Goal: Task Accomplishment & Management: Use online tool/utility

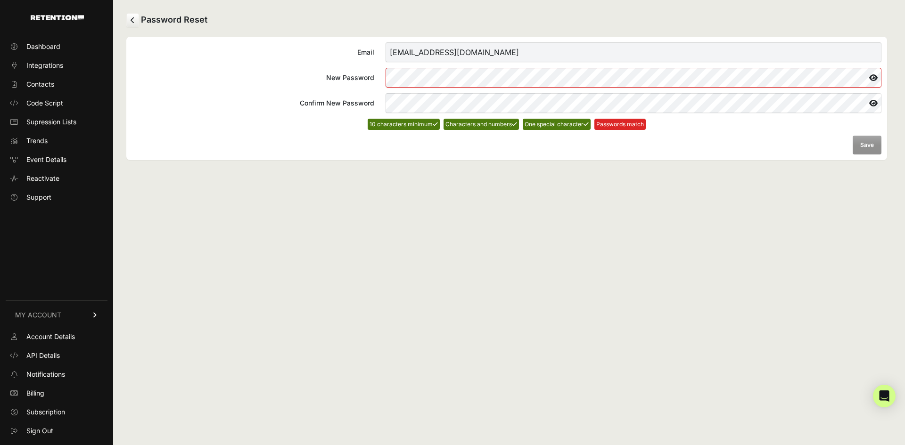
click at [875, 73] on icon at bounding box center [873, 77] width 16 height 15
click at [869, 146] on button "Save" at bounding box center [867, 145] width 29 height 19
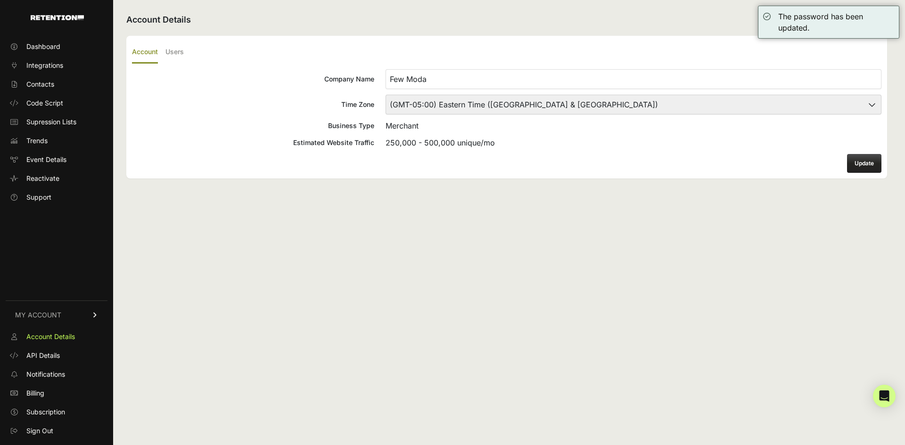
click at [868, 168] on button "Update" at bounding box center [864, 163] width 34 height 19
click at [42, 69] on span "Integrations" at bounding box center [44, 65] width 37 height 9
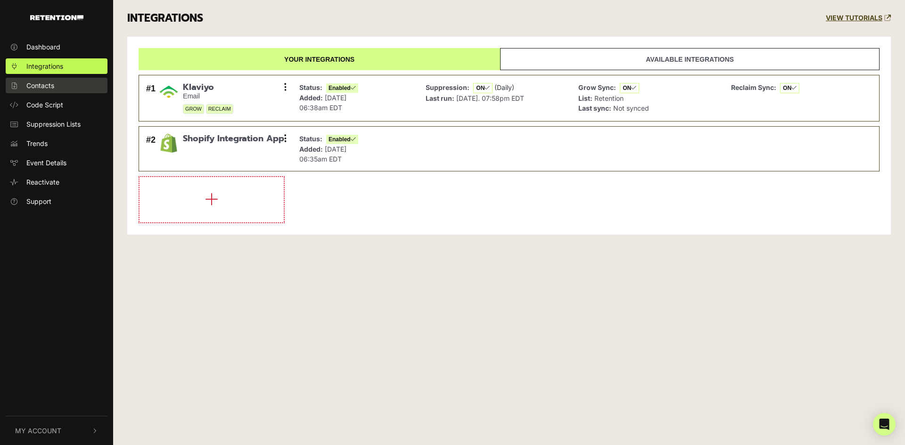
click at [37, 88] on span "Contacts" at bounding box center [40, 86] width 28 height 10
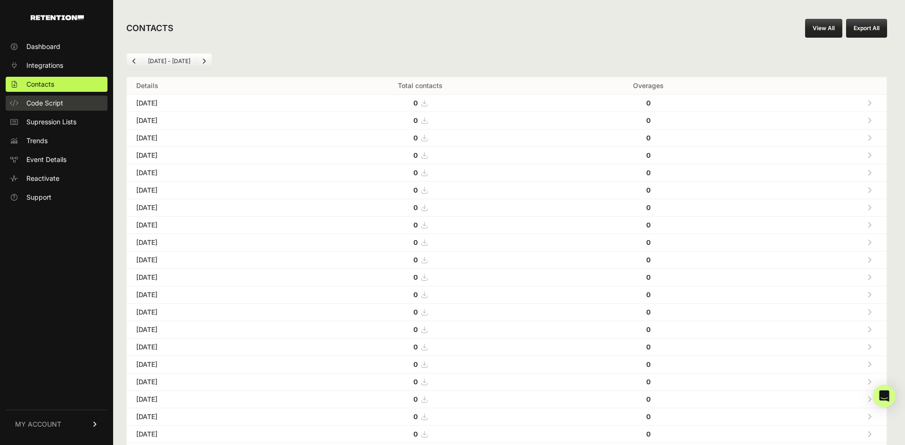
click at [59, 103] on span "Code Script" at bounding box center [44, 103] width 37 height 9
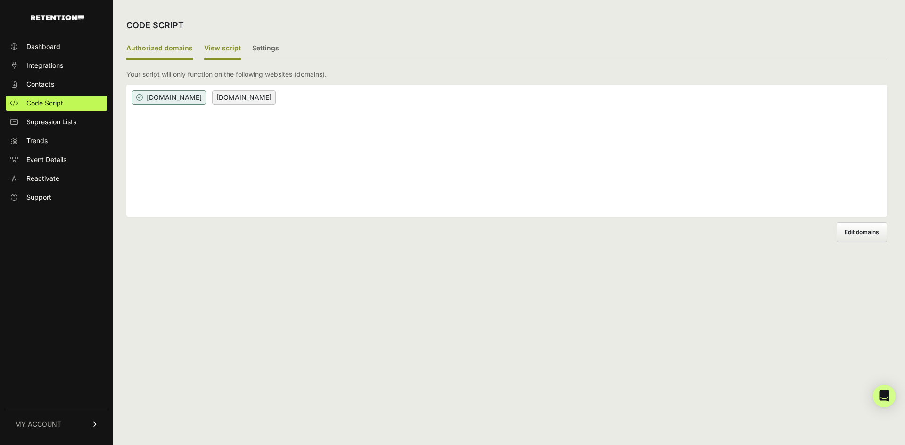
click at [228, 47] on label "View script" at bounding box center [222, 49] width 37 height 22
click at [0, 0] on input "View script" at bounding box center [0, 0] width 0 height 0
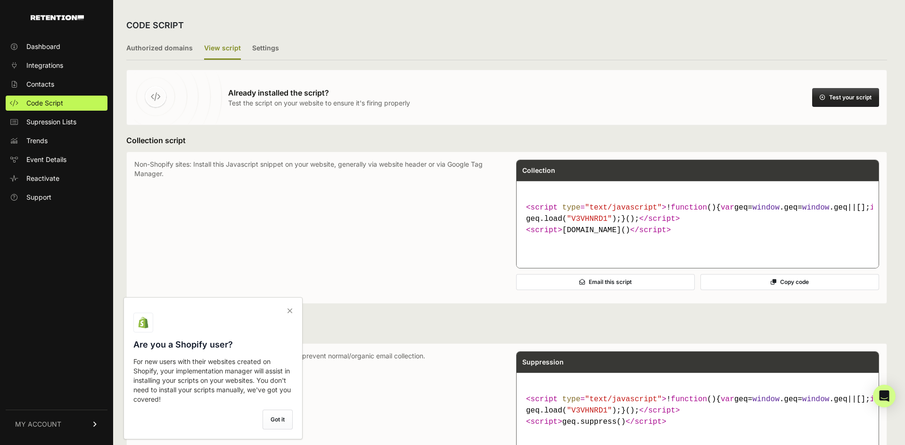
click at [291, 312] on icon at bounding box center [289, 311] width 13 height 15
click at [0, 0] on input "checkbox" at bounding box center [0, 0] width 0 height 0
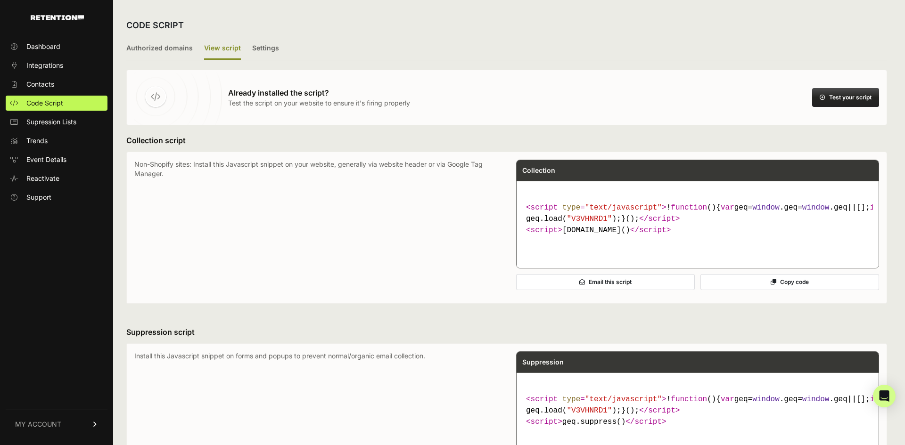
click at [850, 96] on button "Test your script" at bounding box center [845, 97] width 67 height 19
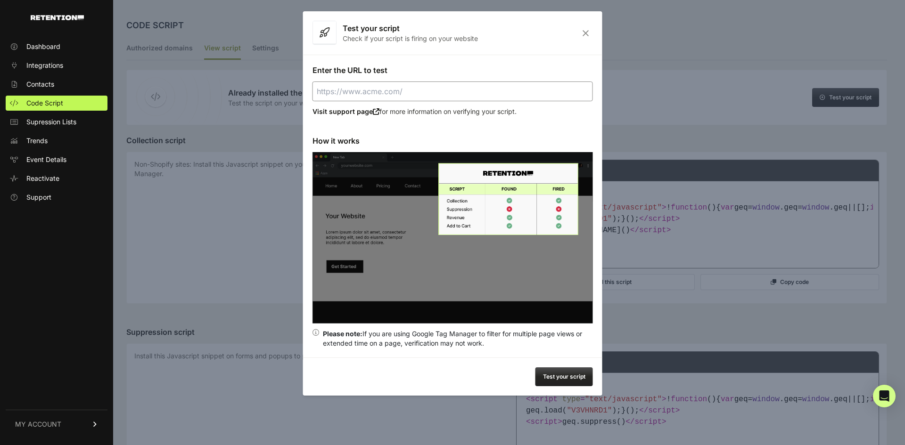
click at [440, 93] on input "Enter the URL to test" at bounding box center [453, 92] width 280 height 20
type input "https://www.fewmoda.com"
click at [559, 381] on button "Test your script" at bounding box center [564, 377] width 58 height 19
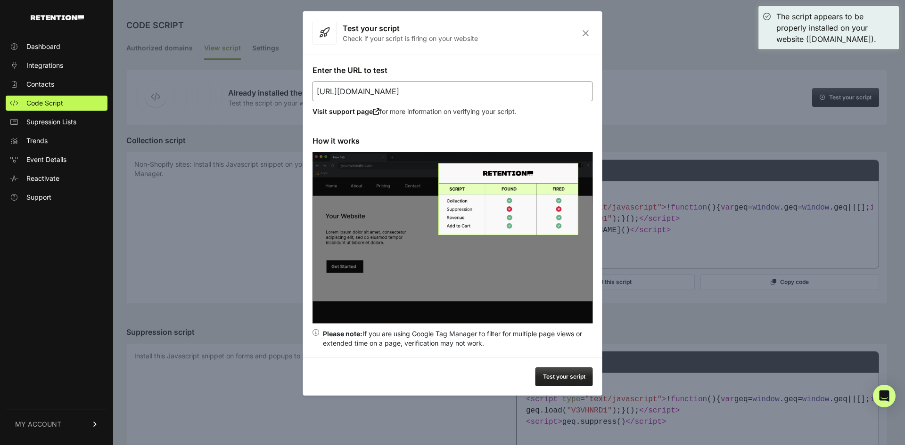
click at [570, 385] on button "Test your script" at bounding box center [564, 377] width 58 height 19
